Goal: Obtain resource: Download file/media

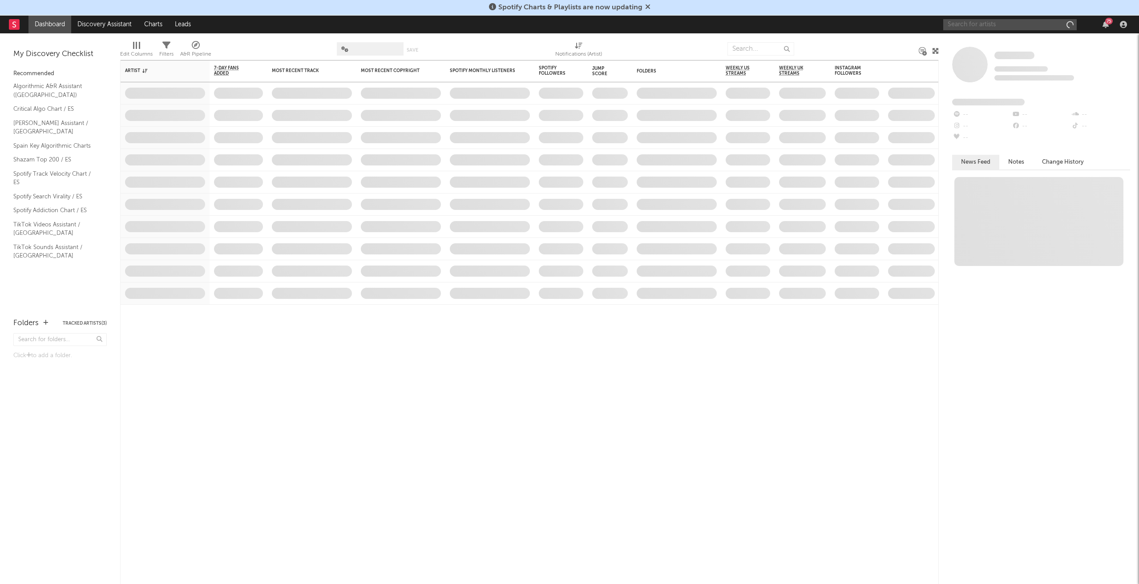
click at [1022, 25] on input "text" at bounding box center [1010, 24] width 134 height 11
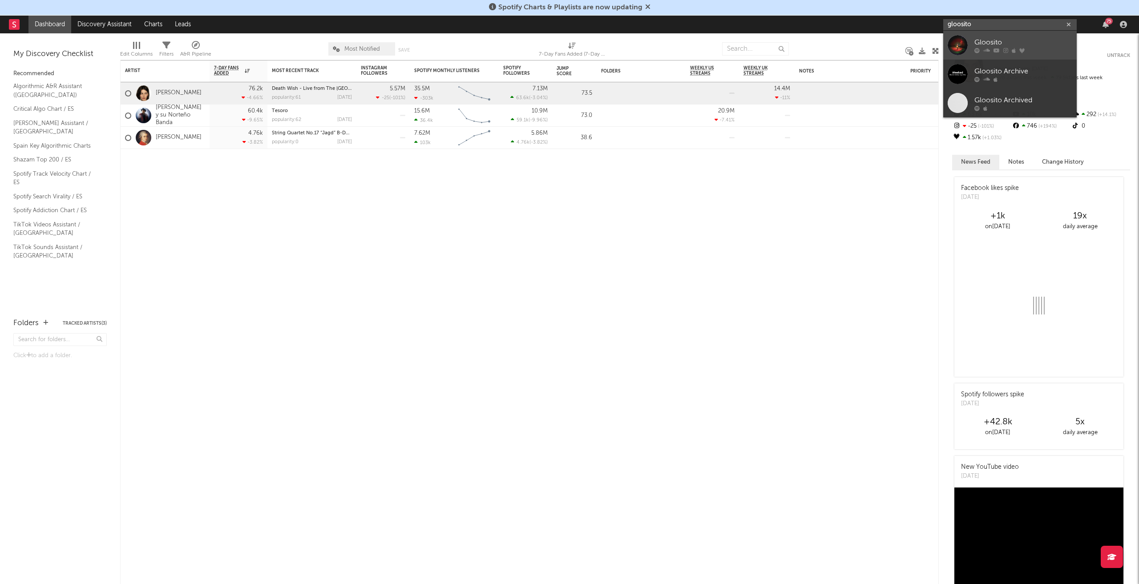
type input "gloosito"
click at [1006, 42] on div "Gloosito" at bounding box center [1024, 42] width 98 height 11
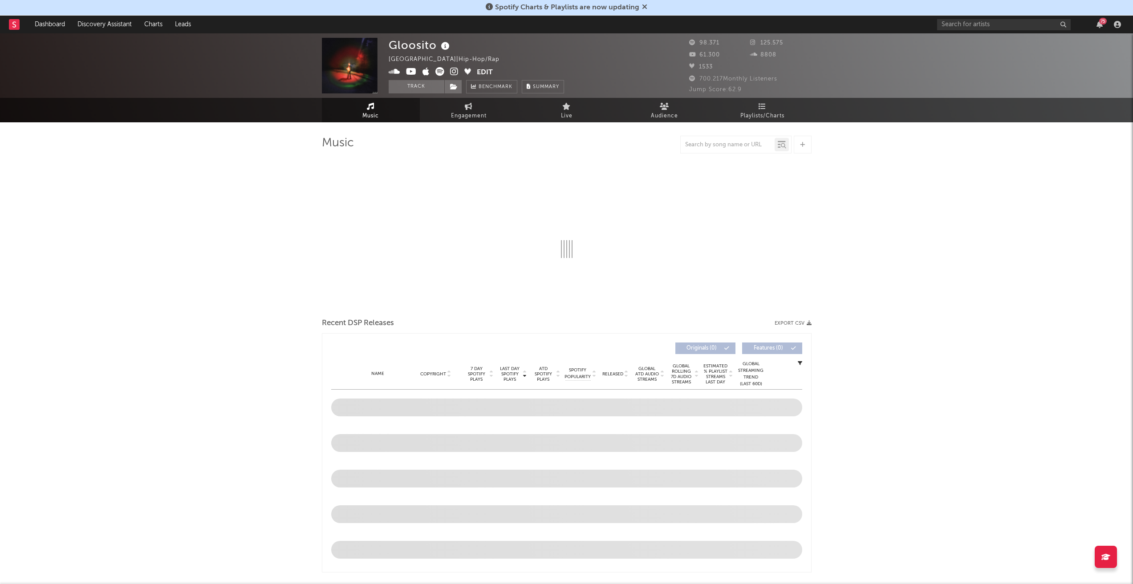
select select "6m"
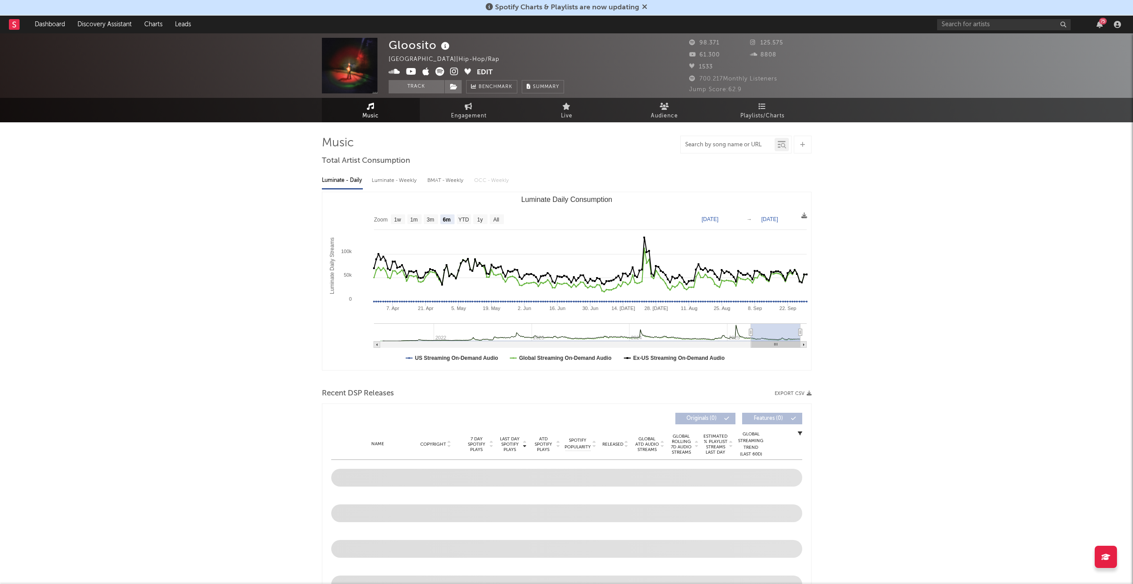
click at [731, 144] on input "text" at bounding box center [727, 145] width 94 height 7
click at [726, 142] on input "text" at bounding box center [727, 145] width 94 height 7
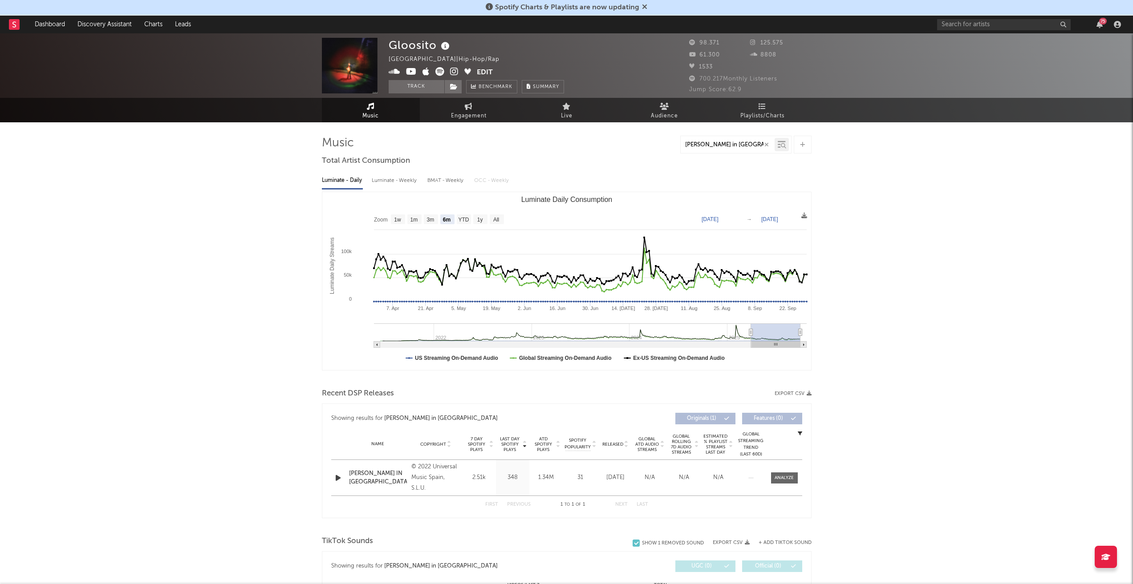
type input "[PERSON_NAME] in [GEOGRAPHIC_DATA]"
click at [498, 219] on text "All" at bounding box center [496, 220] width 6 height 6
select select "All"
type input "[DATE]"
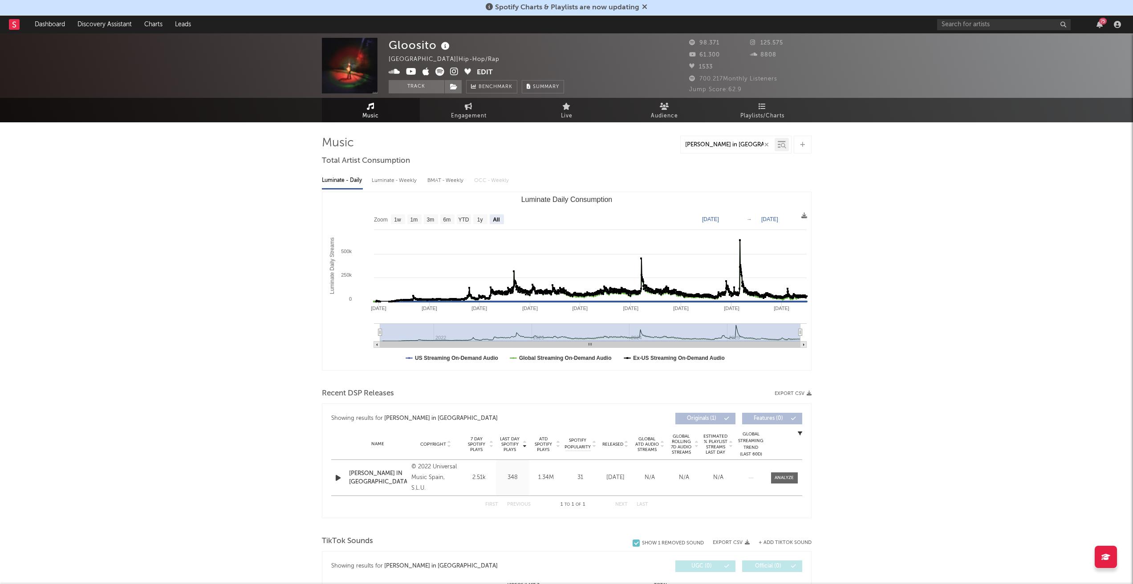
click at [764, 145] on icon "button" at bounding box center [766, 145] width 4 height 6
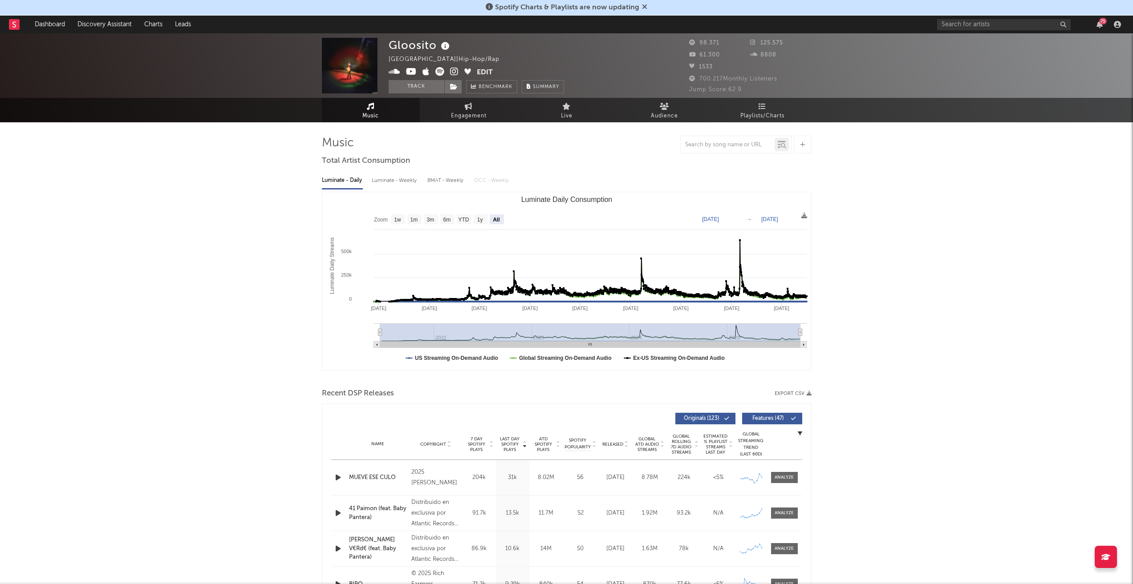
click at [737, 146] on input "text" at bounding box center [727, 145] width 94 height 7
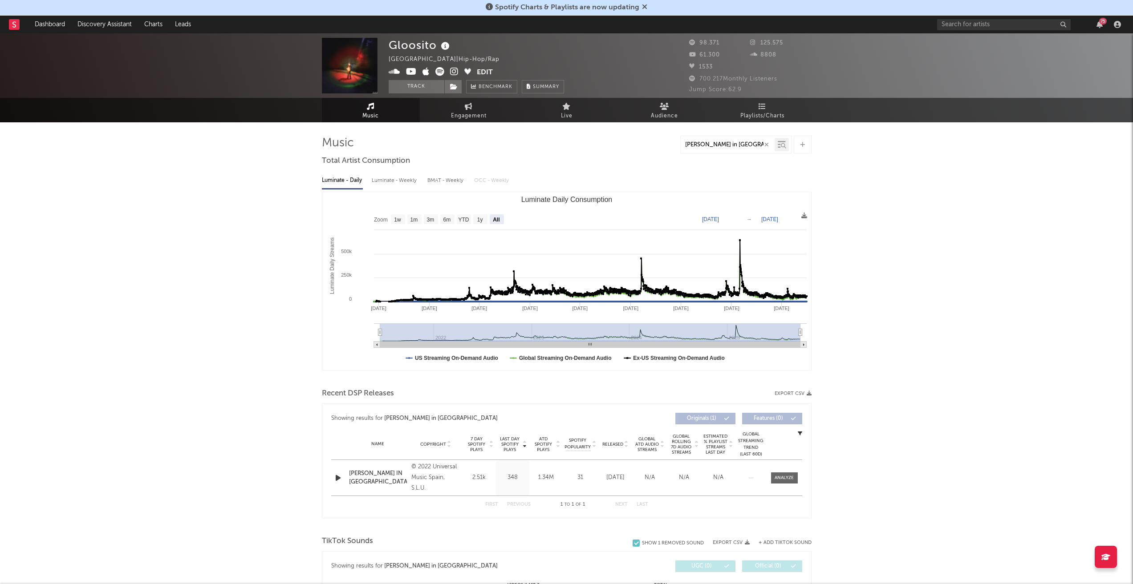
type input "[PERSON_NAME] in [GEOGRAPHIC_DATA]"
click at [929, 196] on div "Gloosito [GEOGRAPHIC_DATA] | Hip-Hop/Rap Edit Track Benchmark Summary 98.371 12…" at bounding box center [566, 503] width 1133 height 940
click at [765, 144] on icon "button" at bounding box center [766, 145] width 4 height 6
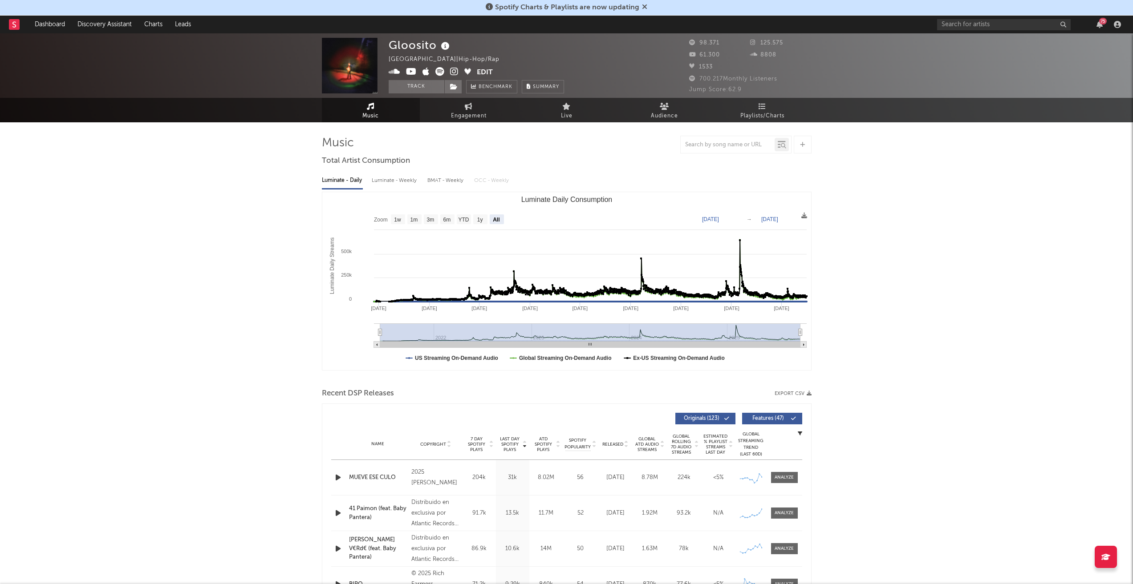
click at [393, 184] on div "Luminate - Weekly" at bounding box center [395, 180] width 47 height 15
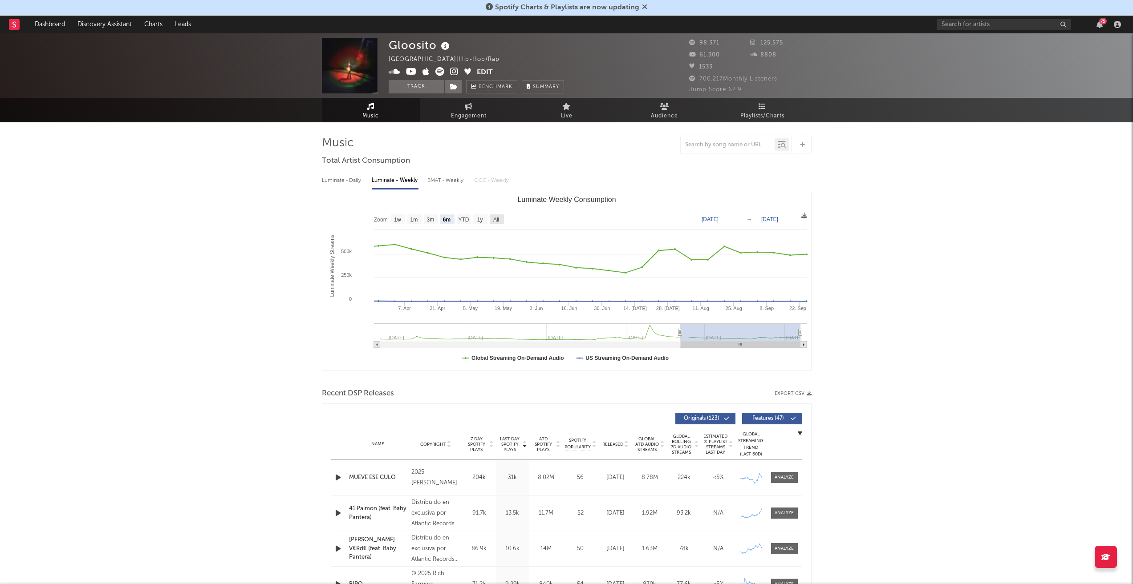
click at [500, 217] on rect "Luminate Weekly Consumption" at bounding box center [497, 220] width 14 height 10
select select "All"
type input "[DATE]"
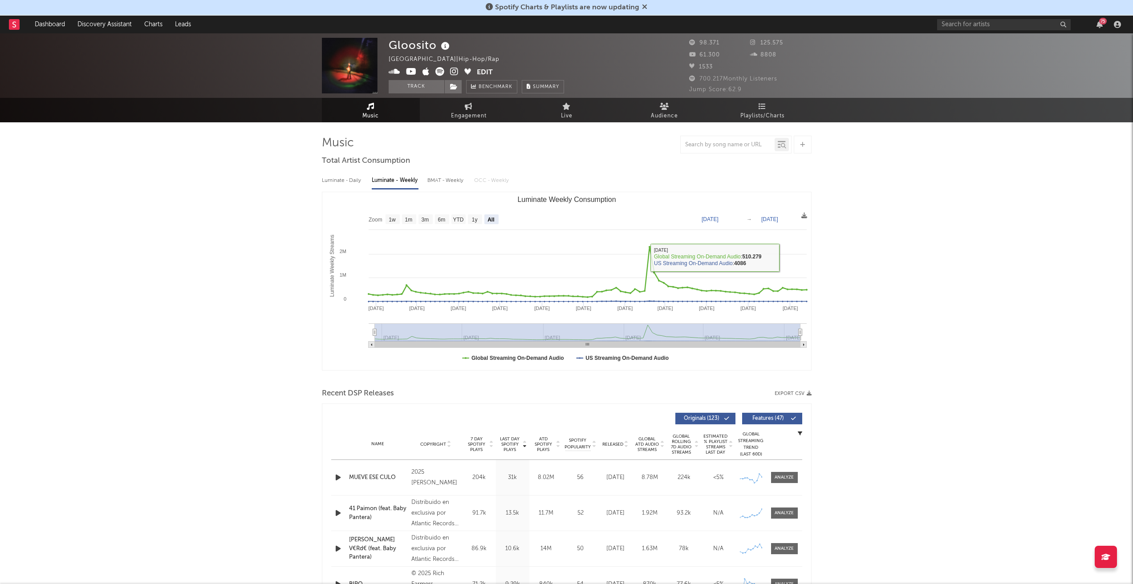
click at [802, 216] on icon at bounding box center [804, 216] width 6 height 6
click at [805, 217] on icon at bounding box center [804, 216] width 6 height 6
click at [761, 224] on span "Download as CSV" at bounding box center [762, 226] width 89 height 15
